Goal: Information Seeking & Learning: Learn about a topic

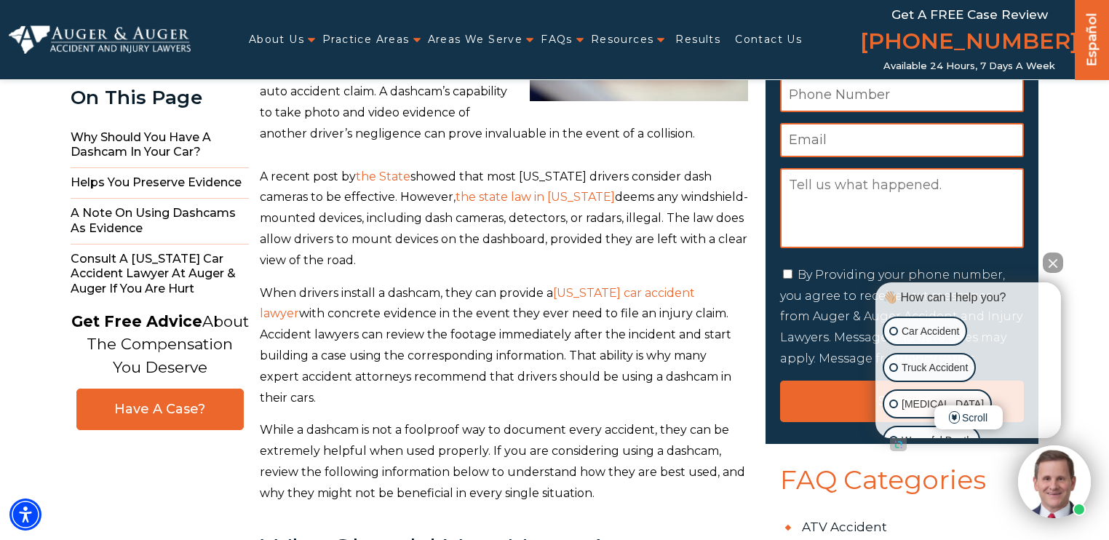
scroll to position [314, 0]
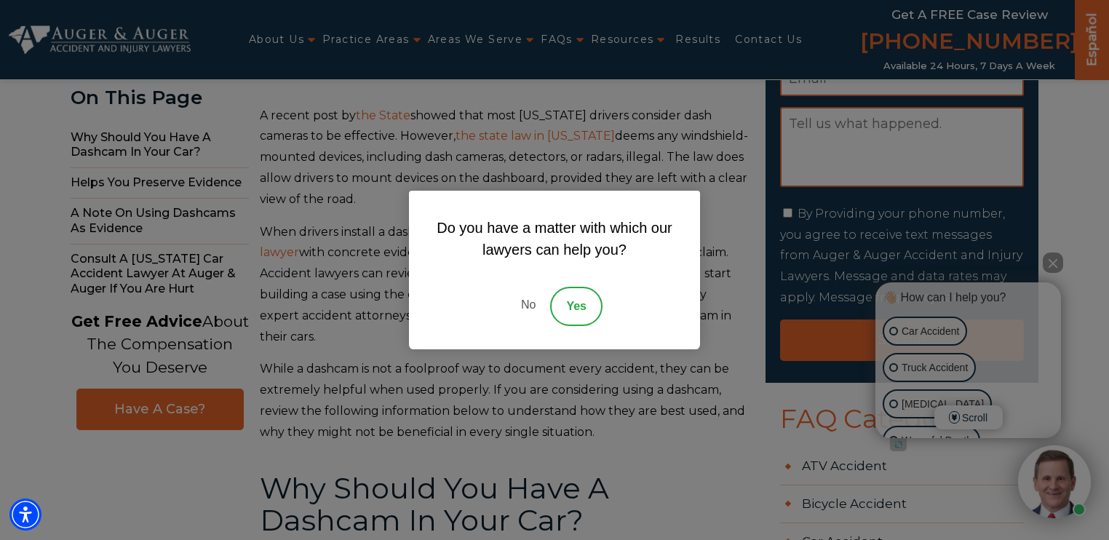
click at [529, 303] on link "No" at bounding box center [528, 306] width 44 height 39
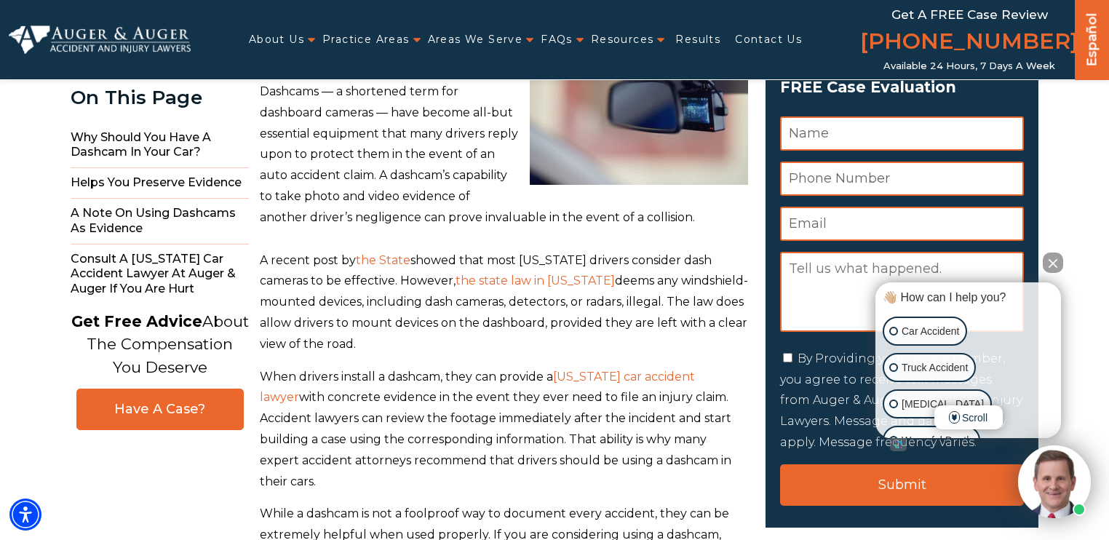
scroll to position [210, 0]
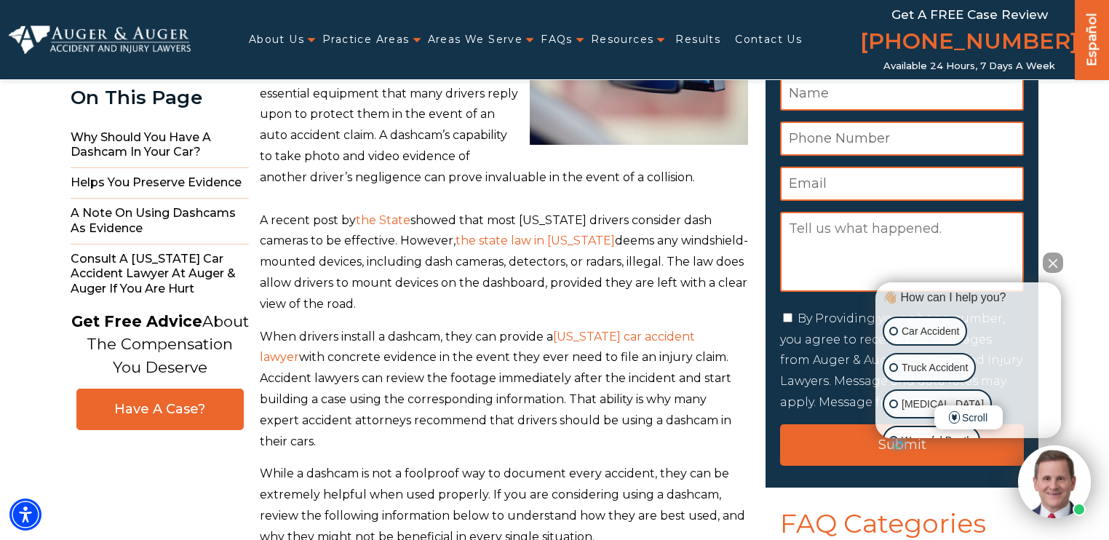
click at [531, 237] on span "the state law in South Carolina" at bounding box center [534, 241] width 159 height 14
